Goal: Information Seeking & Learning: Compare options

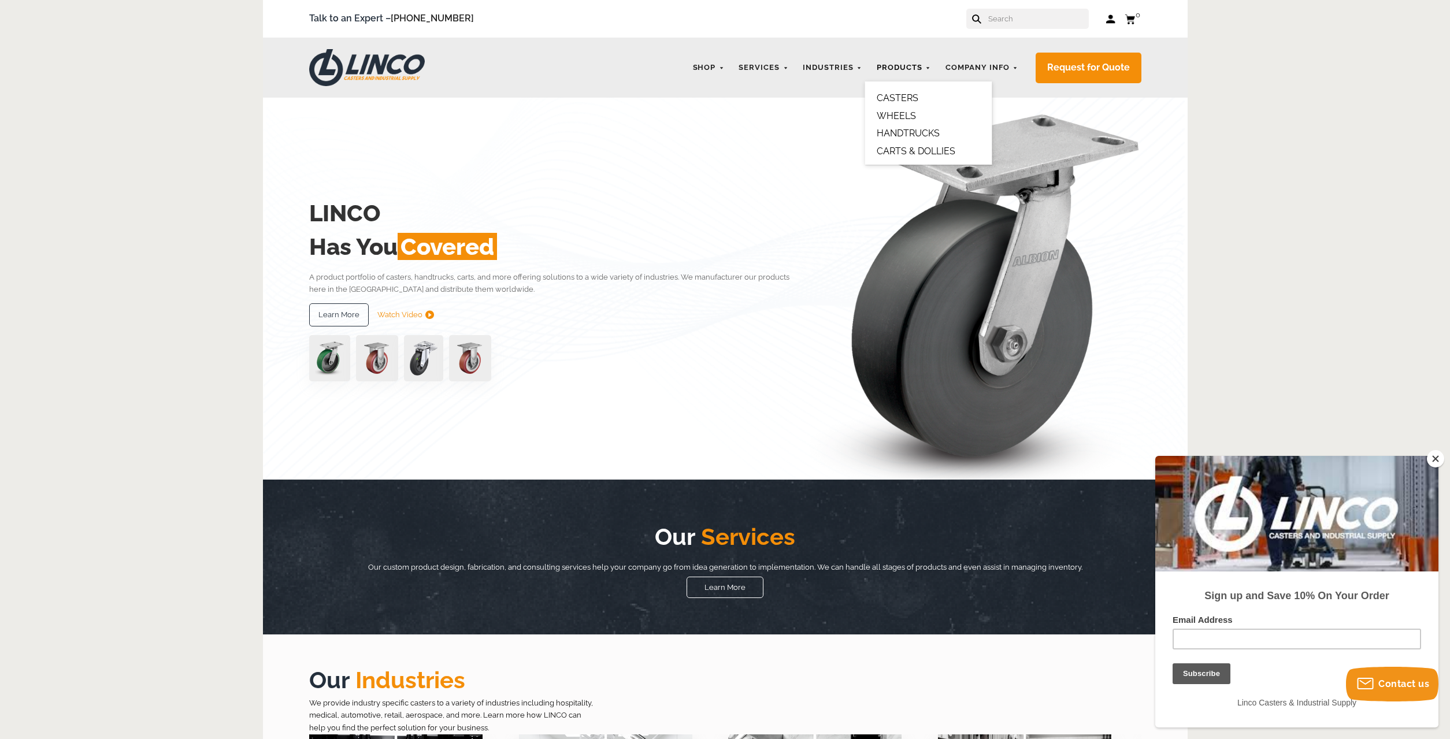
click at [897, 69] on link "Products" at bounding box center [904, 68] width 66 height 23
click at [901, 114] on link "WHEELS" at bounding box center [896, 115] width 39 height 11
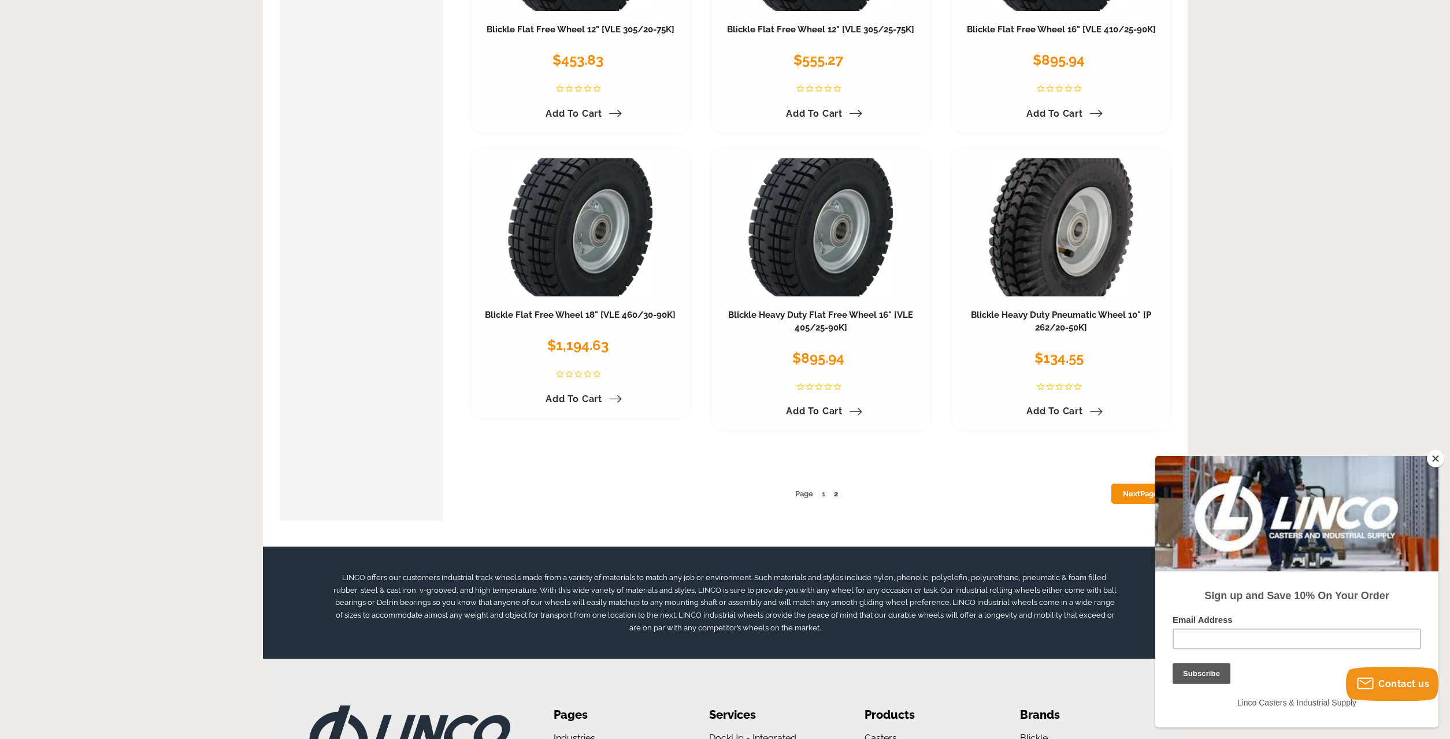
scroll to position [5835, 0]
click at [836, 494] on link "2" at bounding box center [836, 493] width 4 height 9
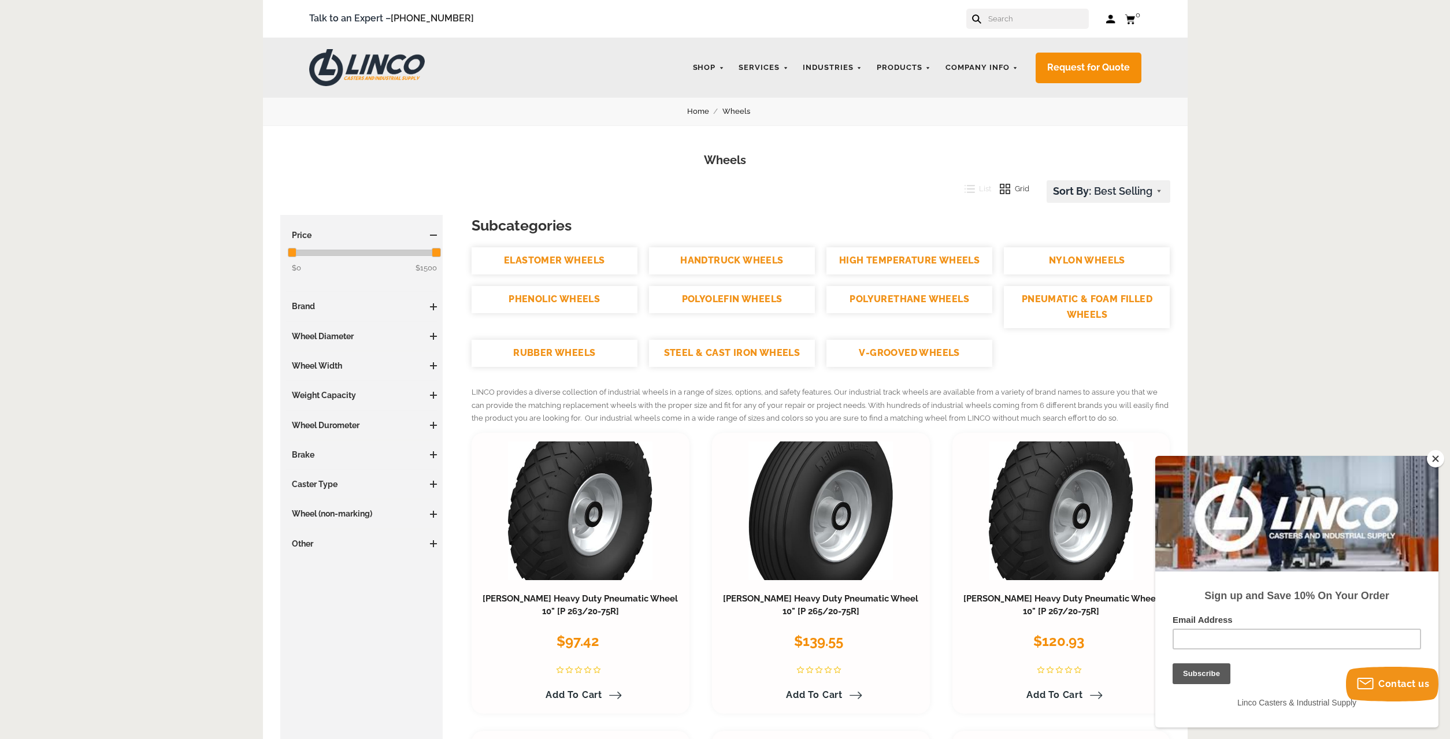
click at [876, 299] on link "POLYURETHANE WHEELS" at bounding box center [909, 299] width 166 height 27
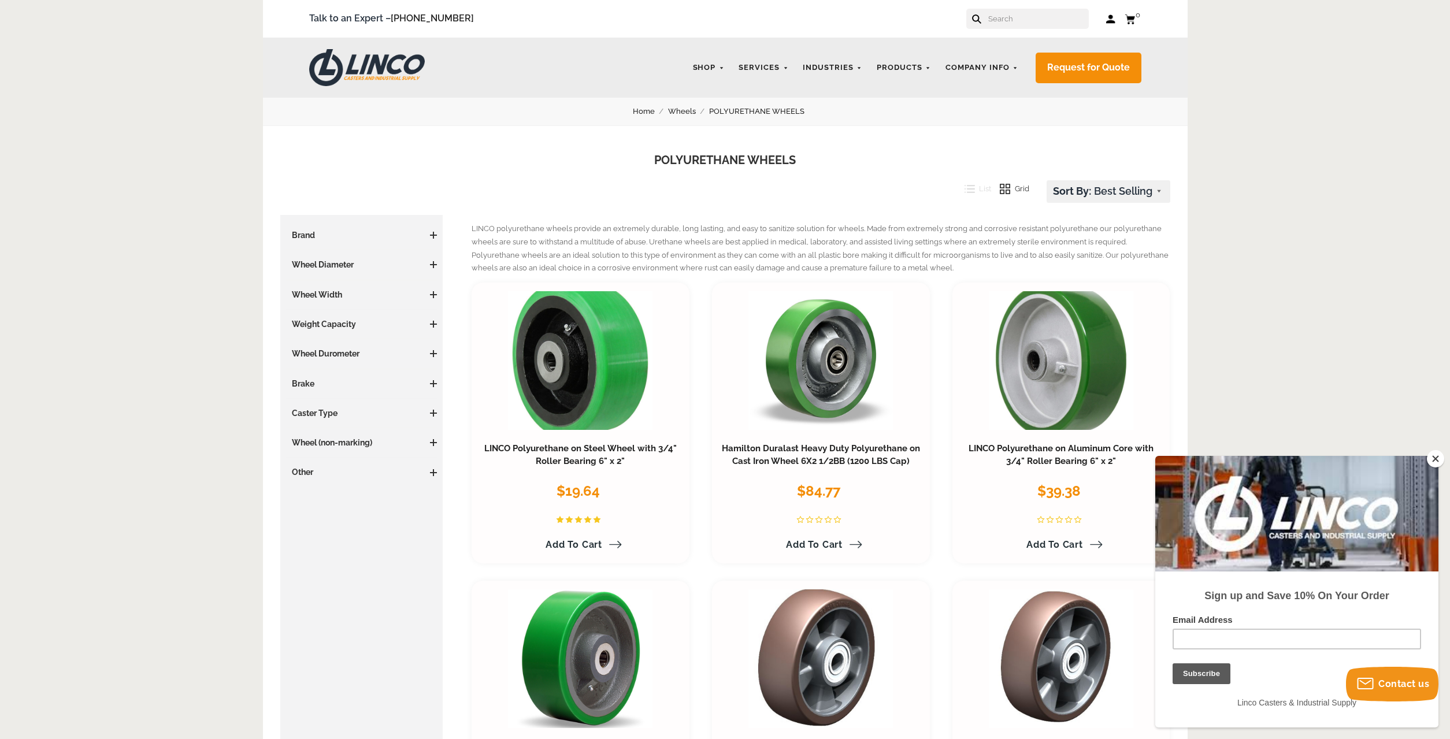
click at [434, 294] on span at bounding box center [433, 294] width 7 height 7
click at [320, 333] on link "2 Inches (9)" at bounding box center [365, 334] width 146 height 13
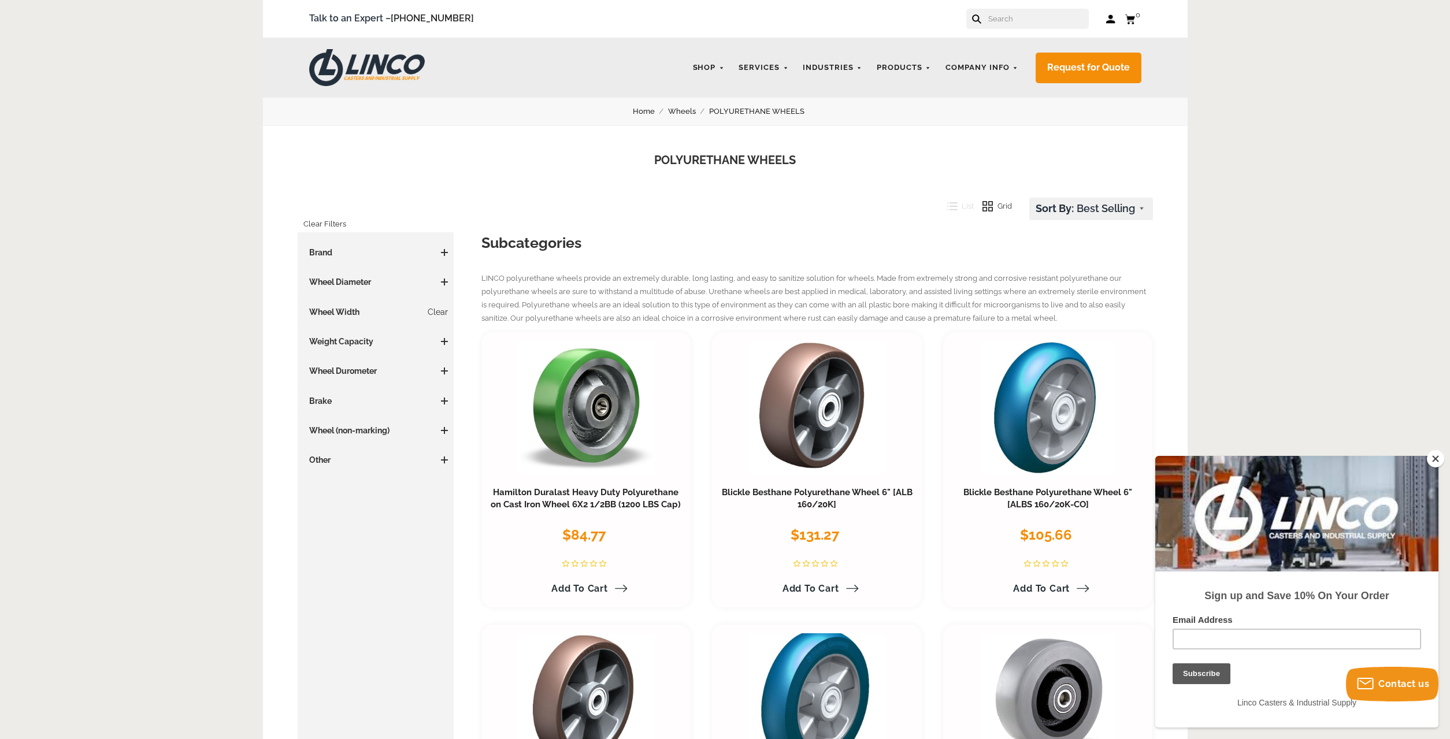
click at [380, 283] on h3 "Wheel Diameter" at bounding box center [375, 282] width 145 height 12
click at [446, 283] on span at bounding box center [444, 281] width 7 height 1
click at [357, 307] on link "3.01 - 4 Inches (2)" at bounding box center [378, 305] width 139 height 13
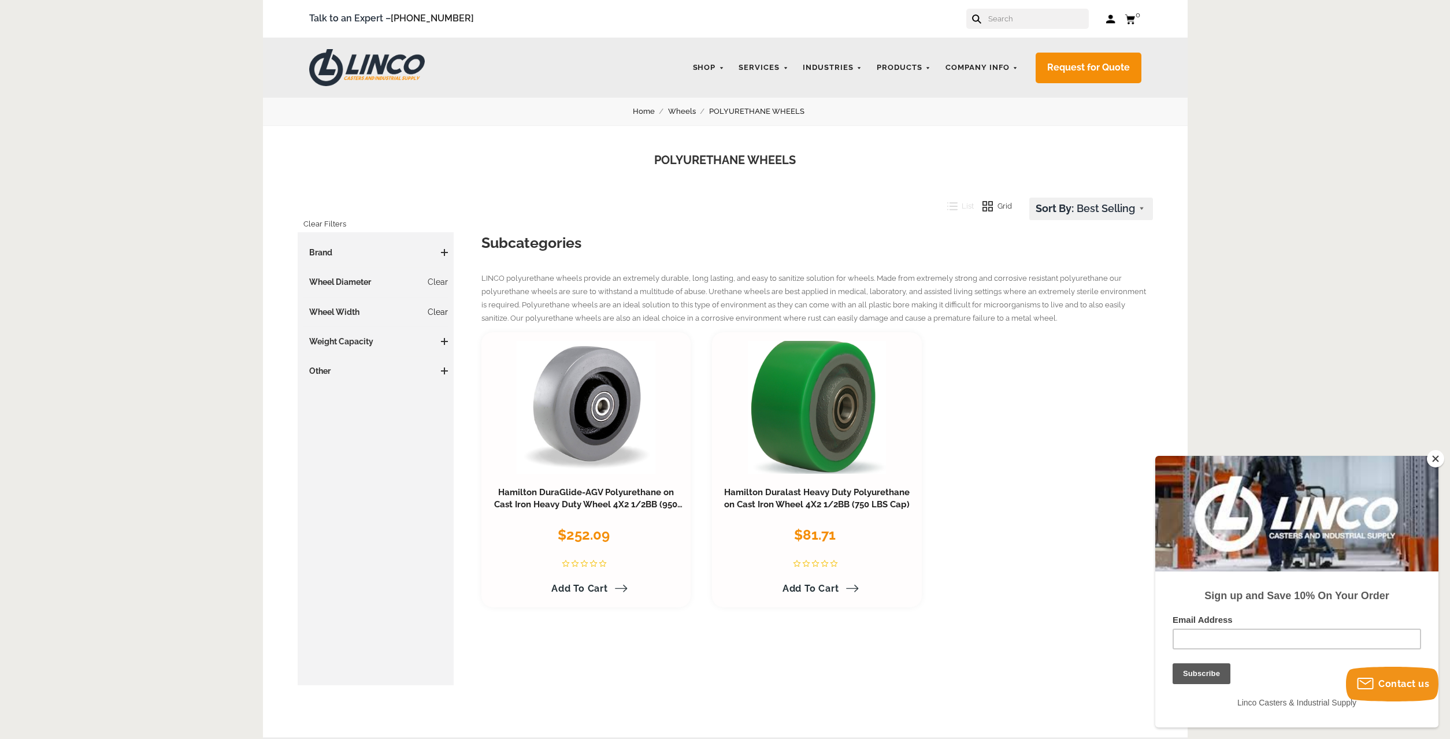
click at [436, 311] on link "Clear" at bounding box center [438, 312] width 20 height 12
click at [909, 69] on link "Products" at bounding box center [904, 68] width 66 height 23
click at [908, 114] on link "WHEELS" at bounding box center [896, 115] width 39 height 11
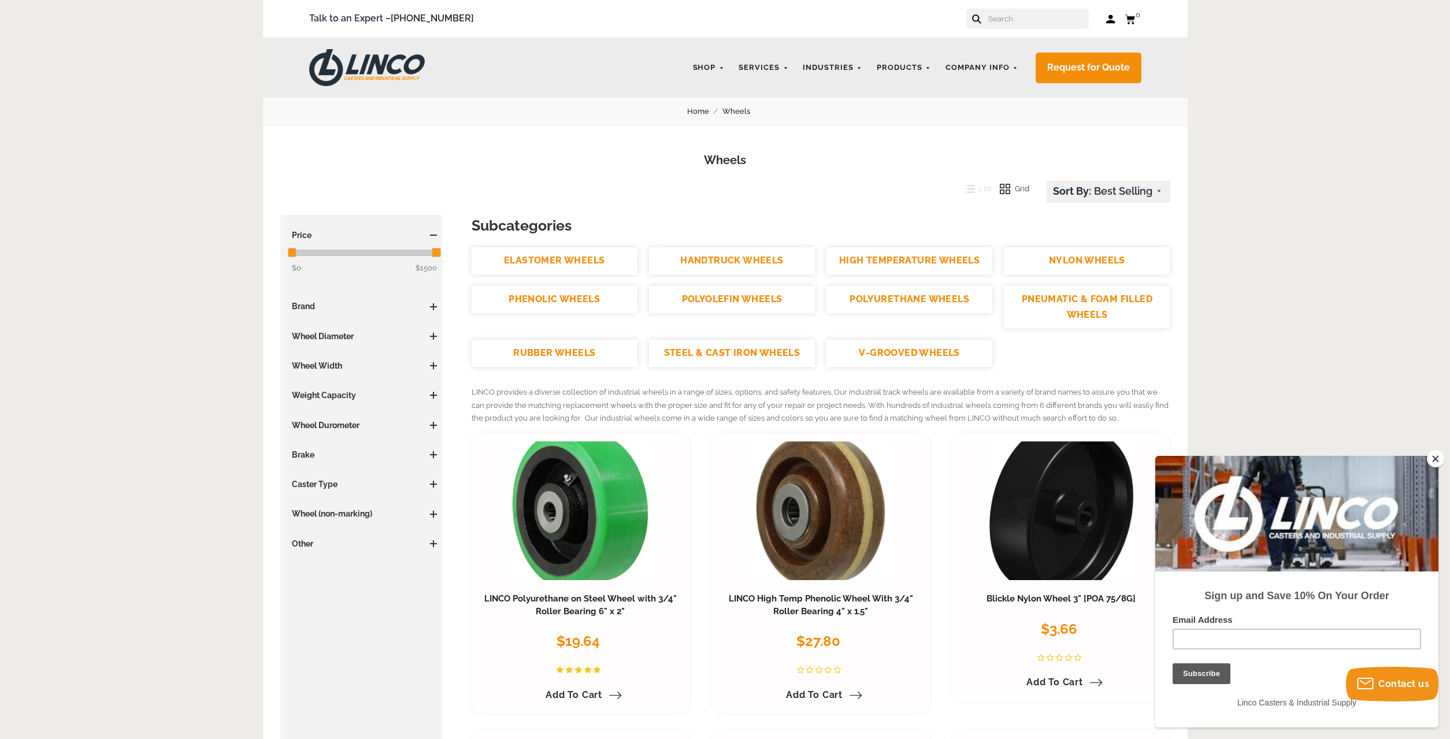
click at [433, 338] on span at bounding box center [433, 336] width 1 height 7
click at [329, 393] on link "4.01 - 5 Inches (2)" at bounding box center [365, 393] width 146 height 13
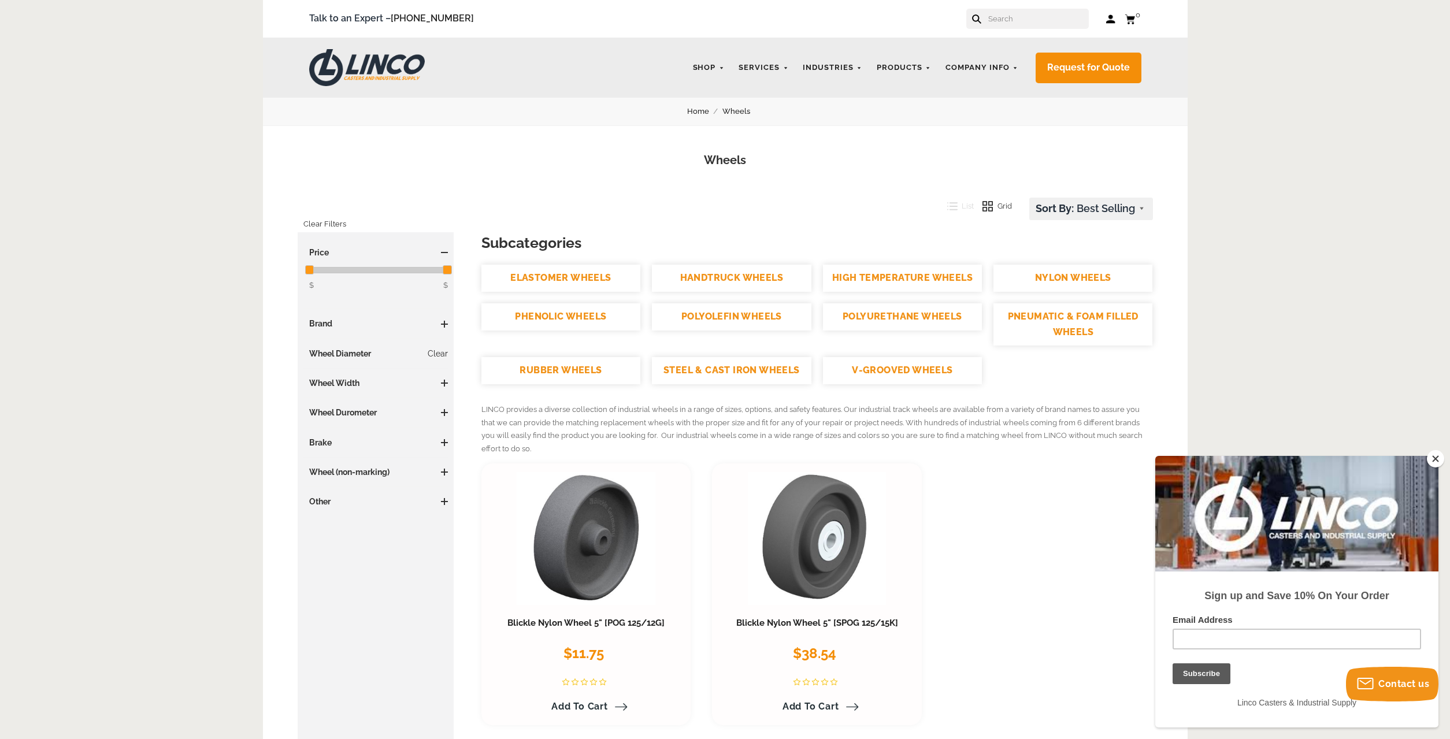
click at [445, 382] on span at bounding box center [444, 383] width 7 height 7
click at [396, 387] on h3 "Wheel Width" at bounding box center [375, 383] width 145 height 12
click at [532, 192] on main "Home Wheels Wheels Categories Categories Casters By Type High Temperature Caste…" at bounding box center [725, 476] width 924 height 757
click at [874, 314] on link "POLYURETHANE WHEELS" at bounding box center [902, 316] width 159 height 27
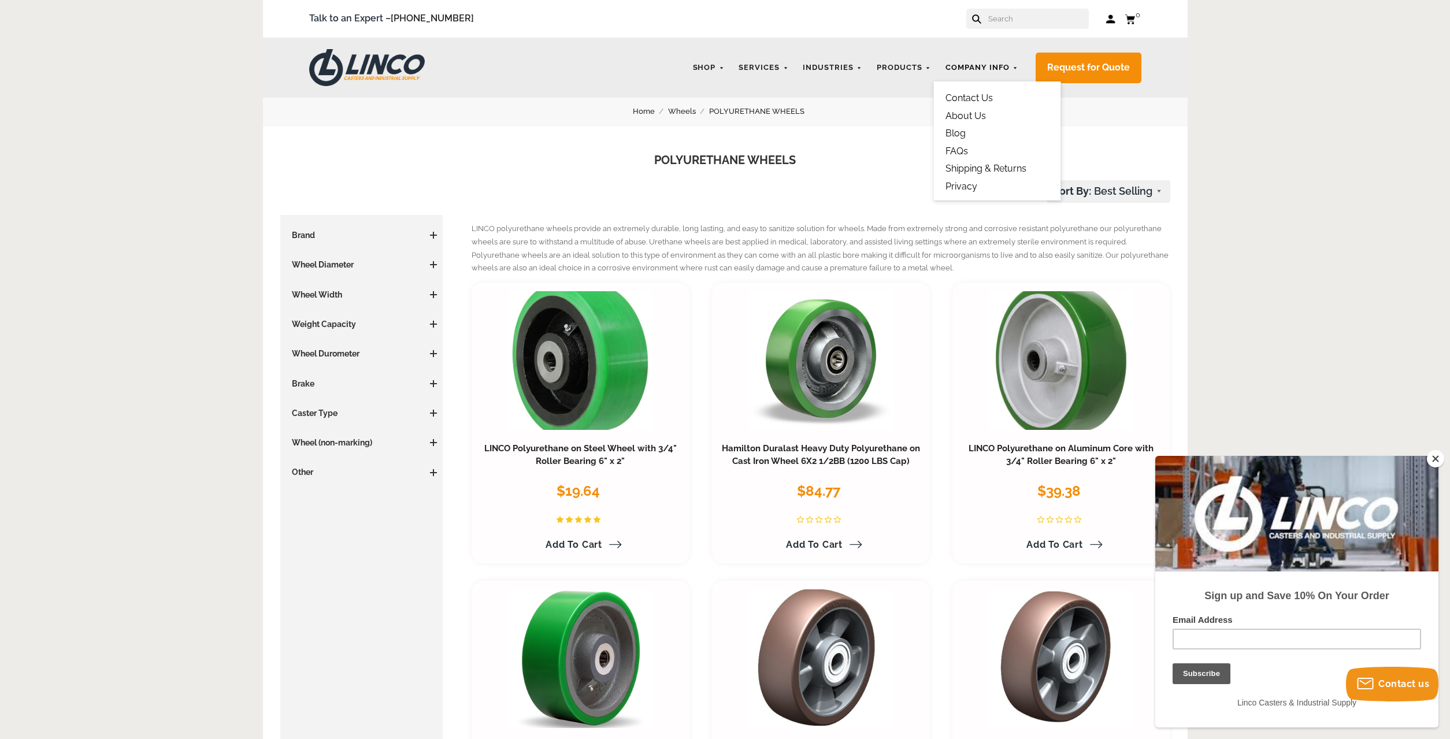
click at [998, 64] on link "Company Info" at bounding box center [982, 68] width 84 height 23
click at [976, 100] on link "Contact Us" at bounding box center [968, 97] width 47 height 11
